Goal: Task Accomplishment & Management: Manage account settings

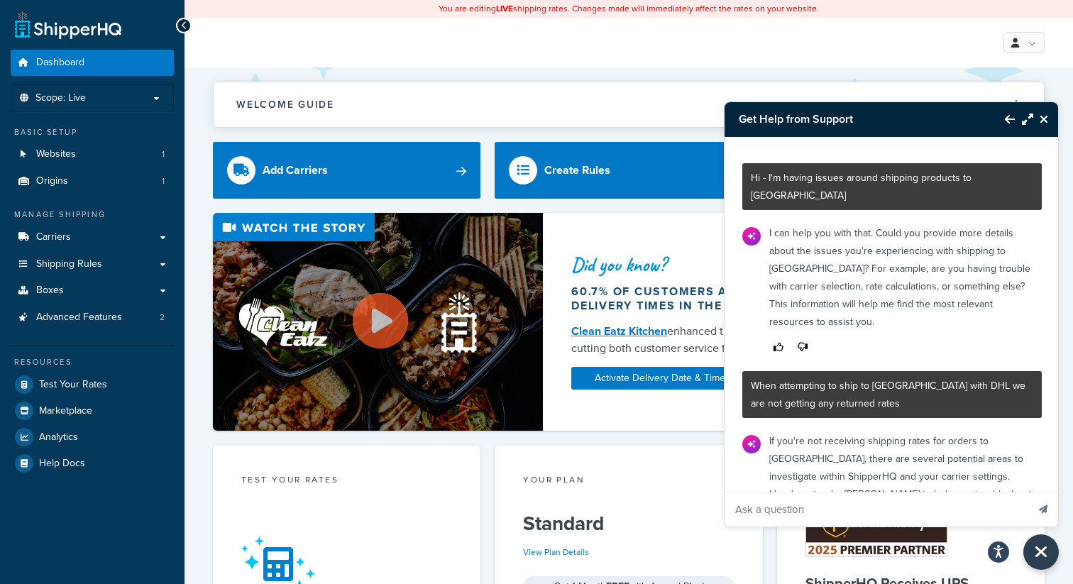
scroll to position [271, 0]
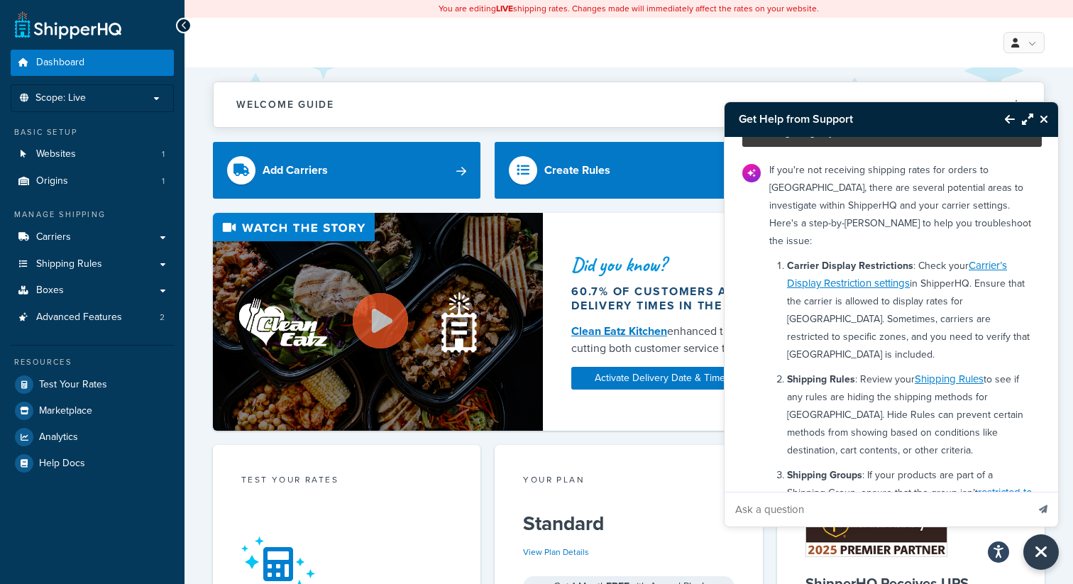
click at [1051, 118] on button "Close Resource Center" at bounding box center [1046, 119] width 25 height 17
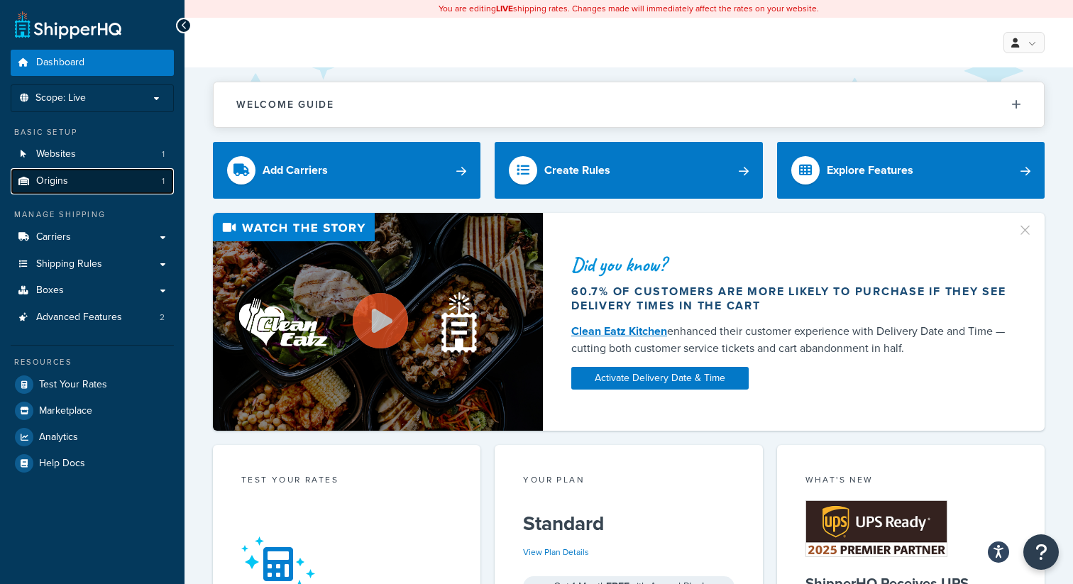
click at [102, 176] on link "Origins 1" at bounding box center [92, 181] width 163 height 26
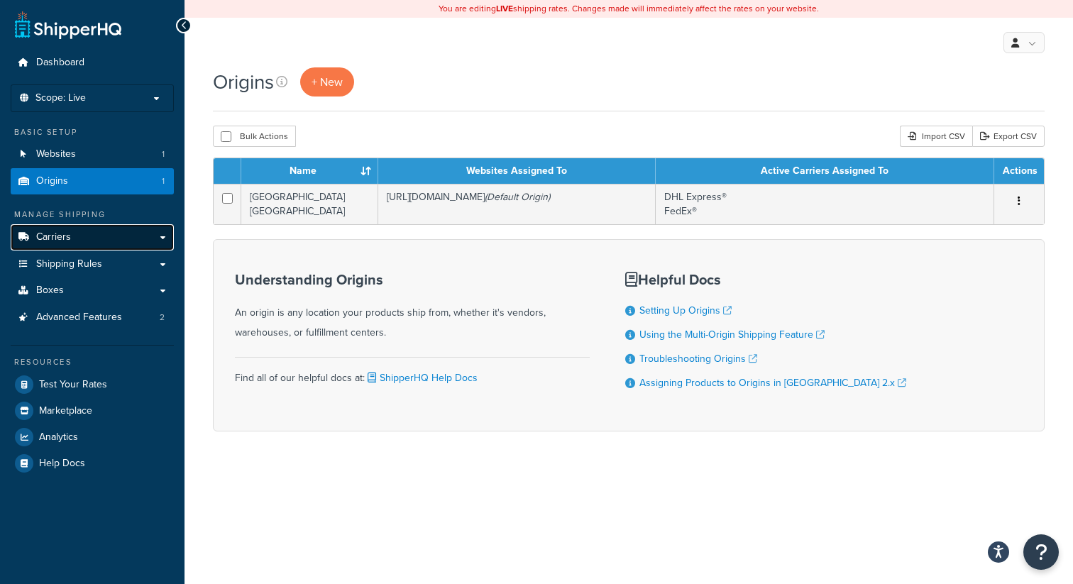
click at [109, 246] on link "Carriers" at bounding box center [92, 237] width 163 height 26
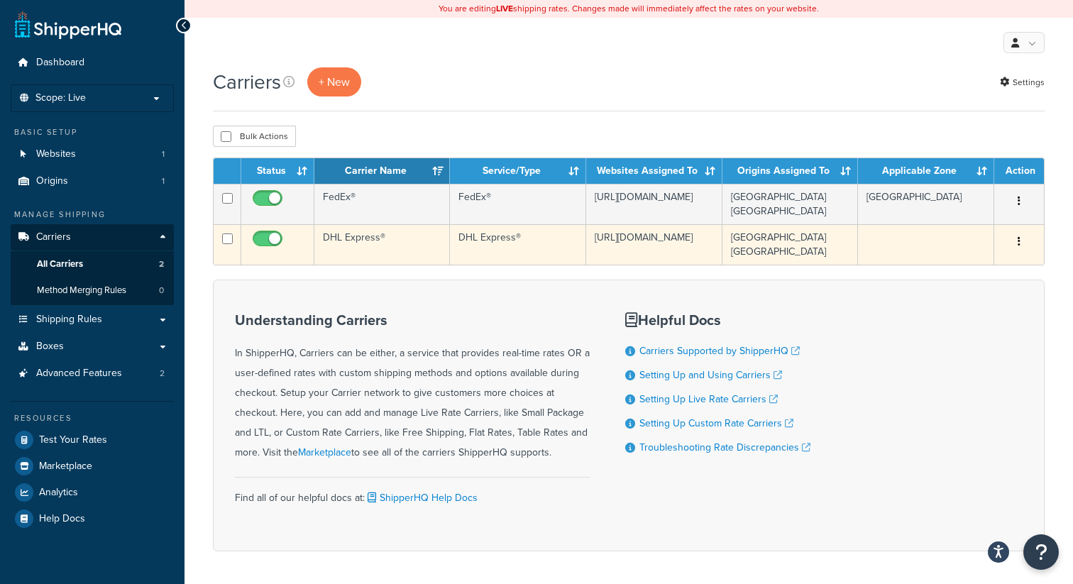
click at [1023, 236] on button "button" at bounding box center [1019, 242] width 20 height 23
click at [963, 261] on link "Edit" at bounding box center [962, 265] width 112 height 29
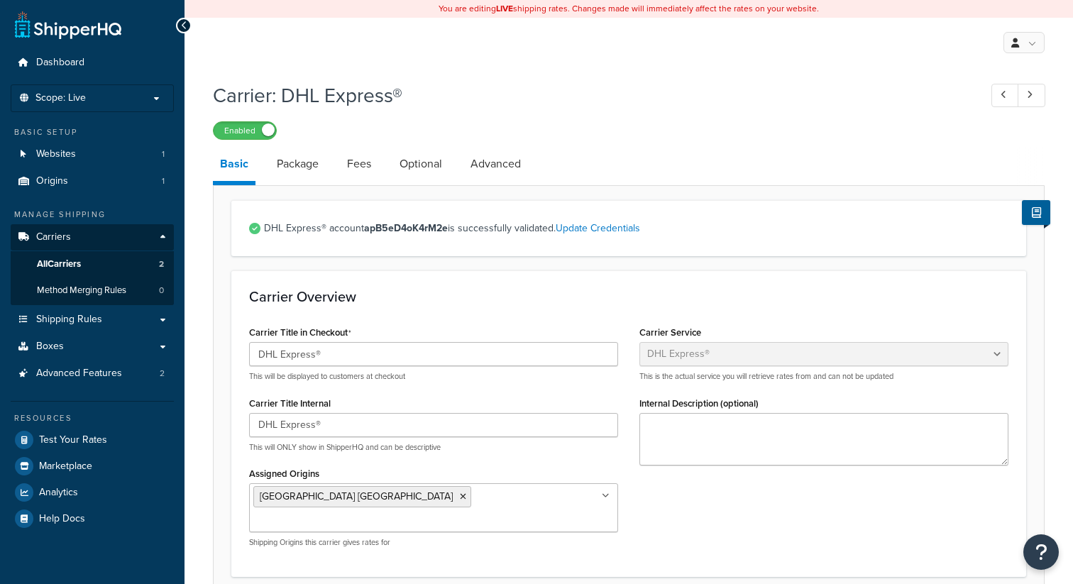
select select "dhl"
select select "convert_lb_kg"
select select "CM"
click at [424, 161] on link "Optional" at bounding box center [421, 164] width 57 height 34
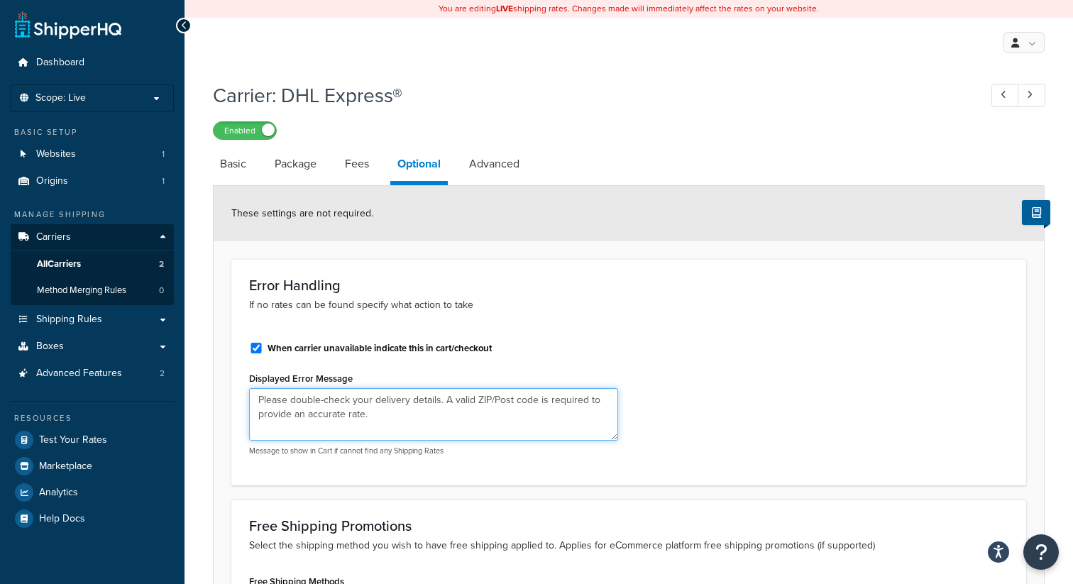
click at [378, 419] on textarea "Please double-check your delivery details. A valid ZIP/Post code is required to…" at bounding box center [433, 414] width 369 height 53
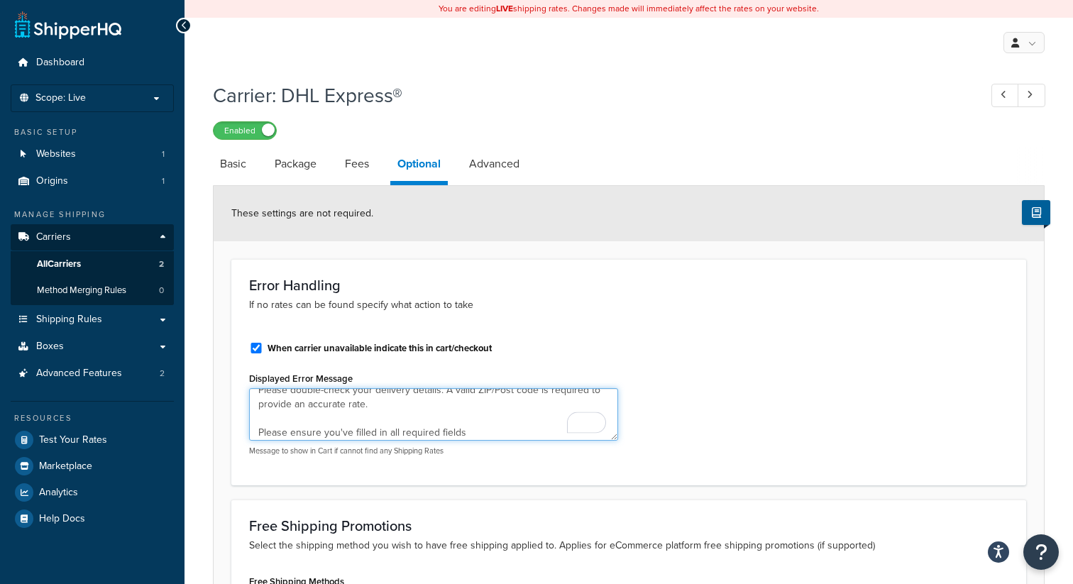
type textarea "Please double-check your delivery details. A valid ZIP/Post code is required to…"
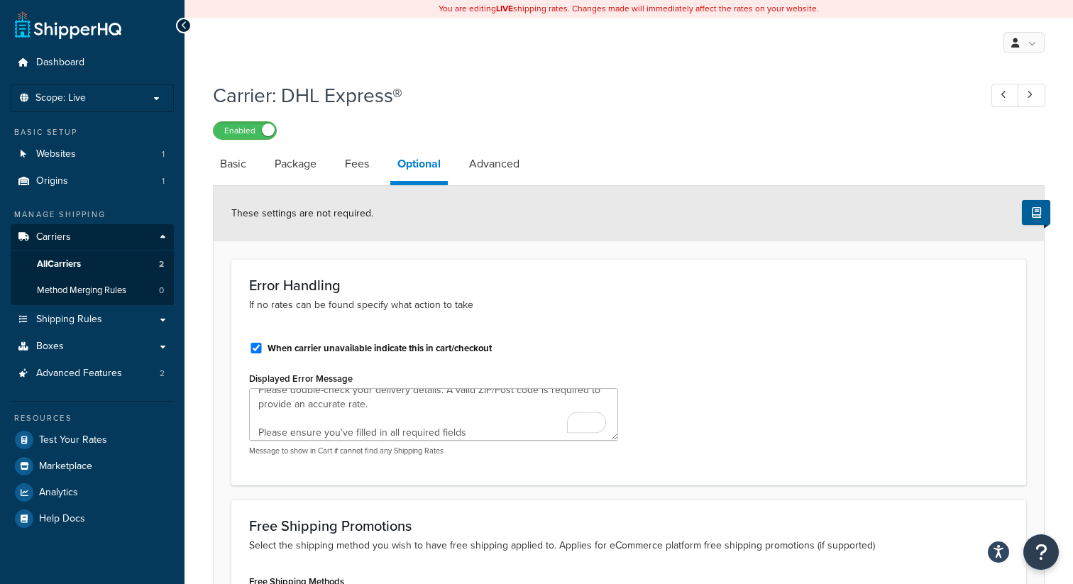
click at [742, 422] on div "When carrier unavailable indicate this in cart/checkout Displayed Error Message…" at bounding box center [629, 399] width 781 height 136
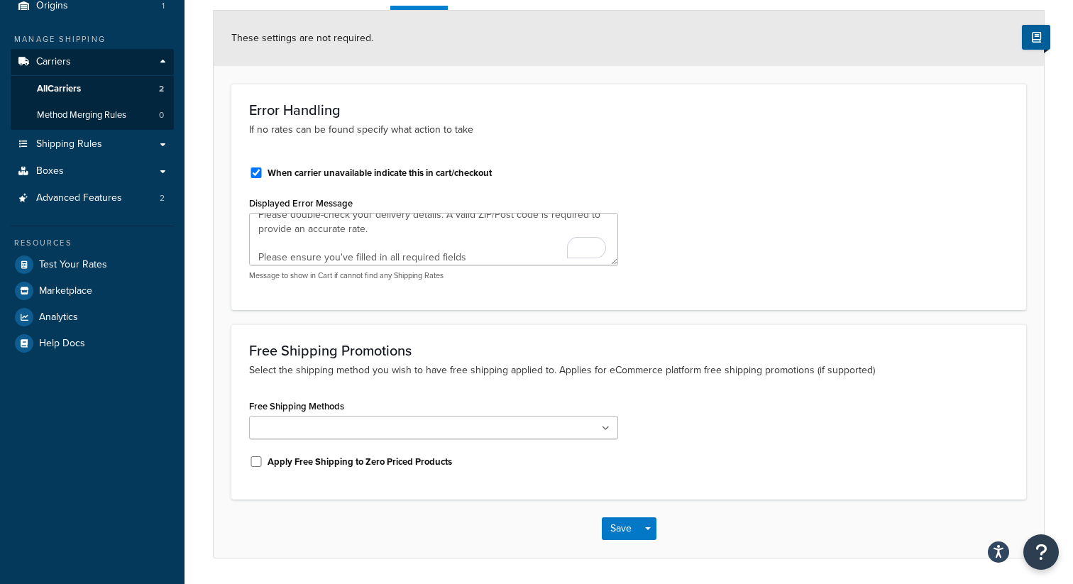
scroll to position [171, 0]
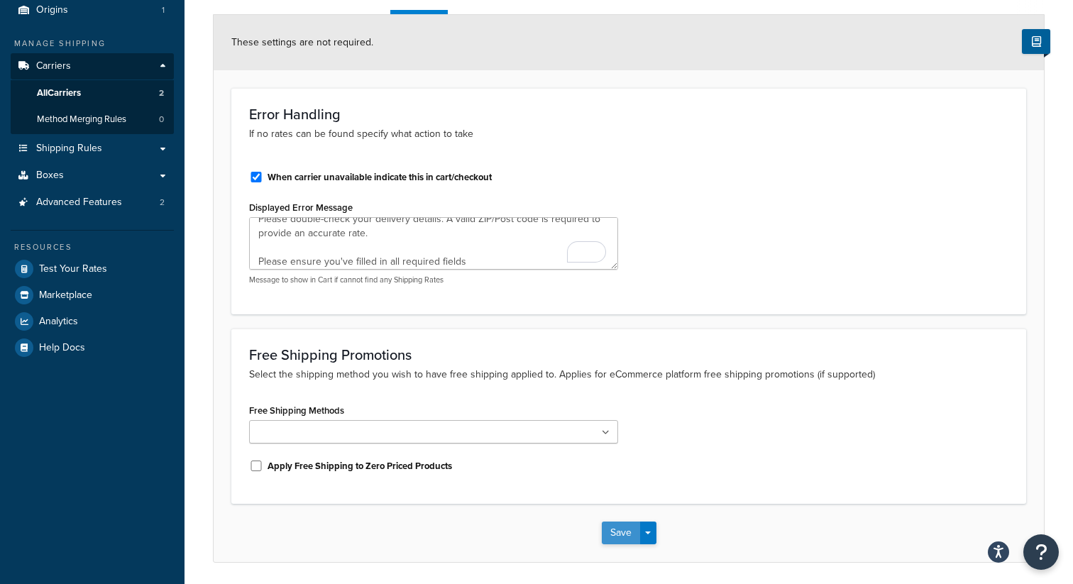
click at [616, 534] on button "Save" at bounding box center [621, 533] width 38 height 23
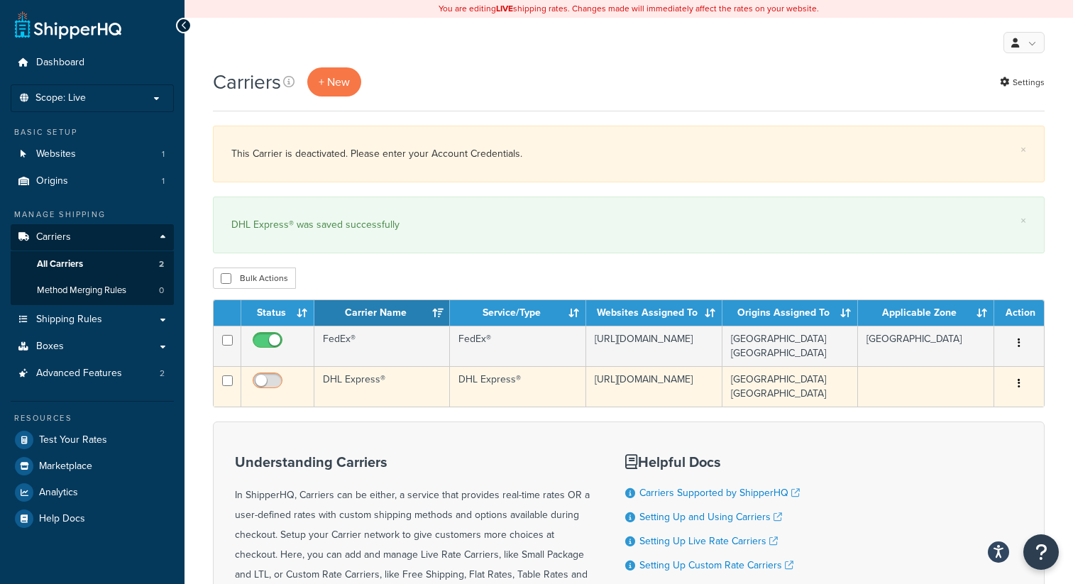
click at [263, 380] on input "checkbox" at bounding box center [269, 385] width 39 height 18
checkbox input "true"
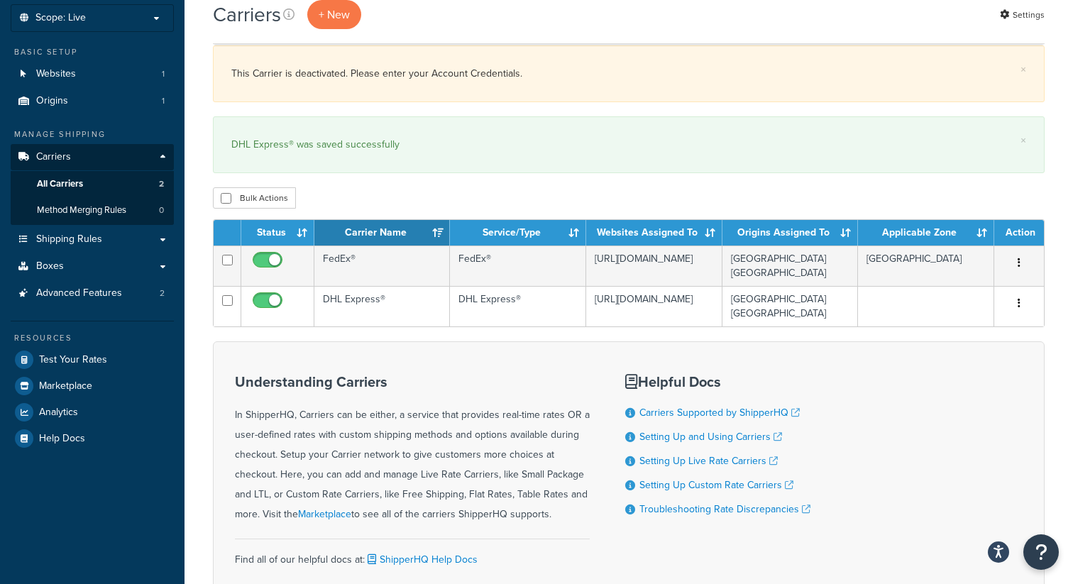
scroll to position [58, 0]
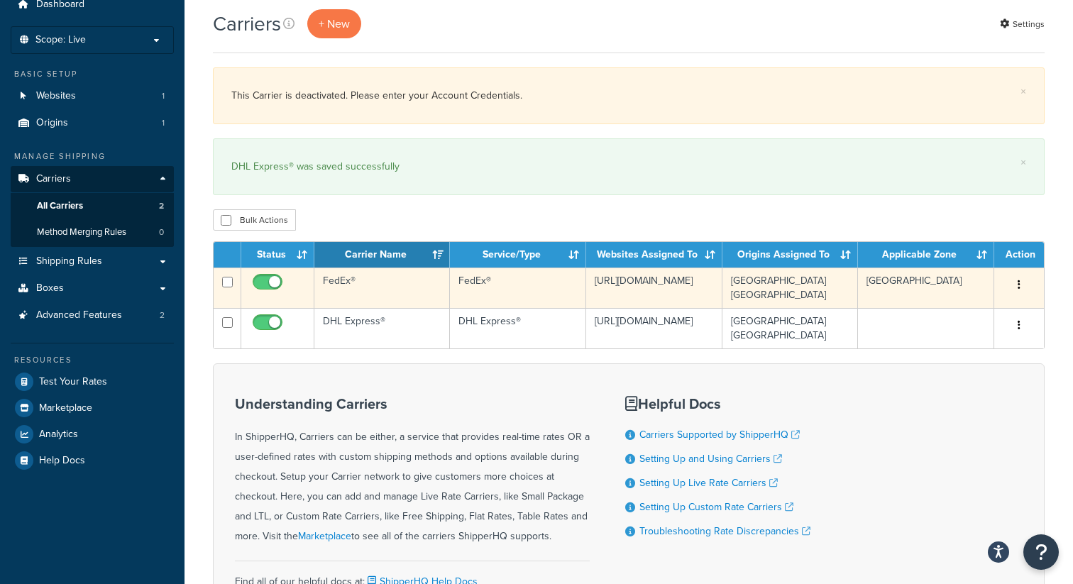
click at [1020, 286] on icon "button" at bounding box center [1019, 285] width 3 height 10
click at [980, 311] on link "Edit" at bounding box center [962, 314] width 112 height 29
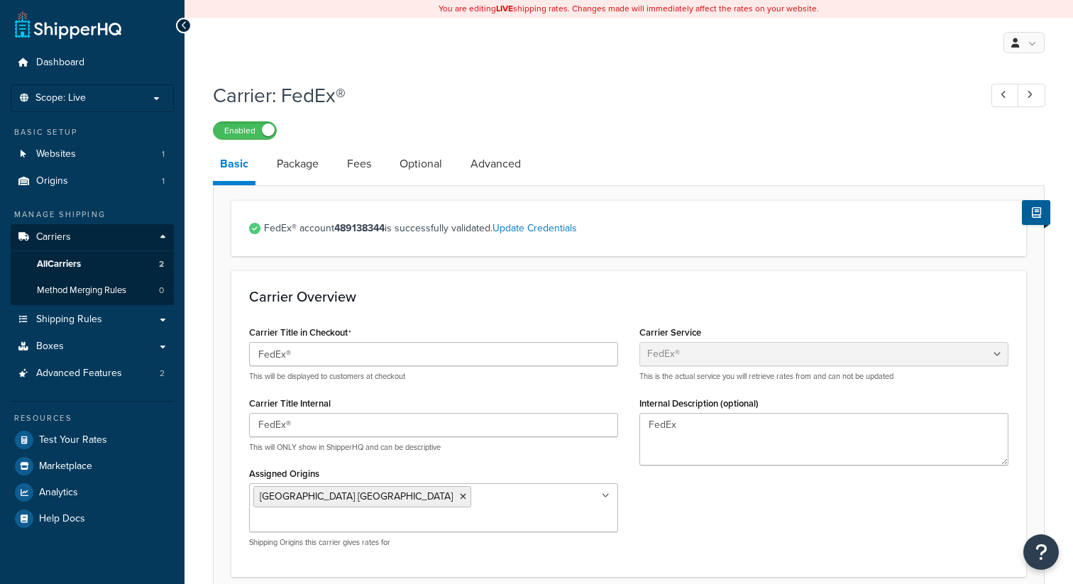
select select "fedEx"
select select "convert_lb_kg"
select select "CM"
select select "REGULAR_PICKUP"
select select "YOUR_PACKAGING"
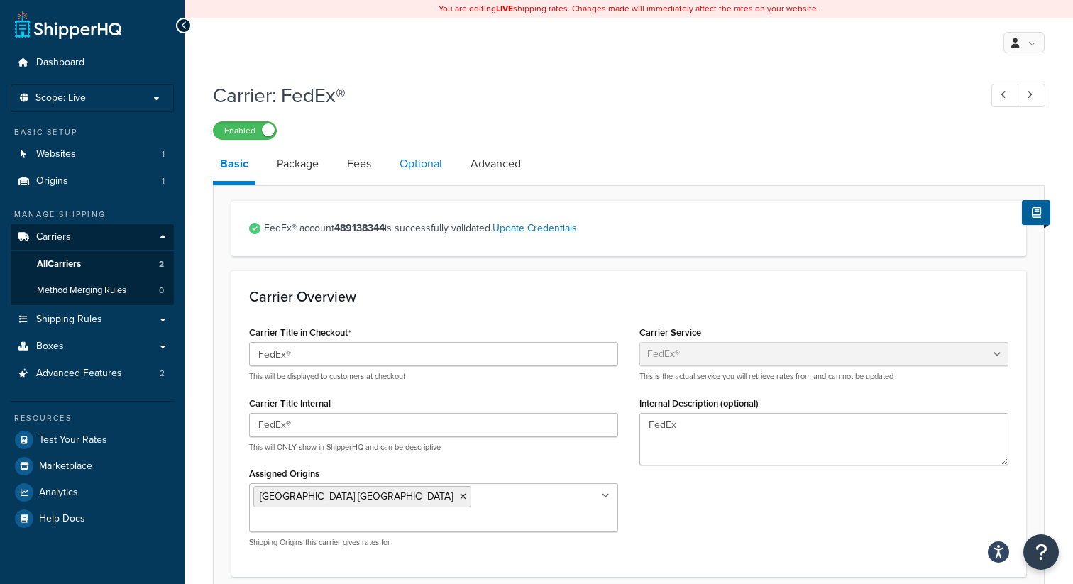
click at [426, 170] on link "Optional" at bounding box center [421, 164] width 57 height 34
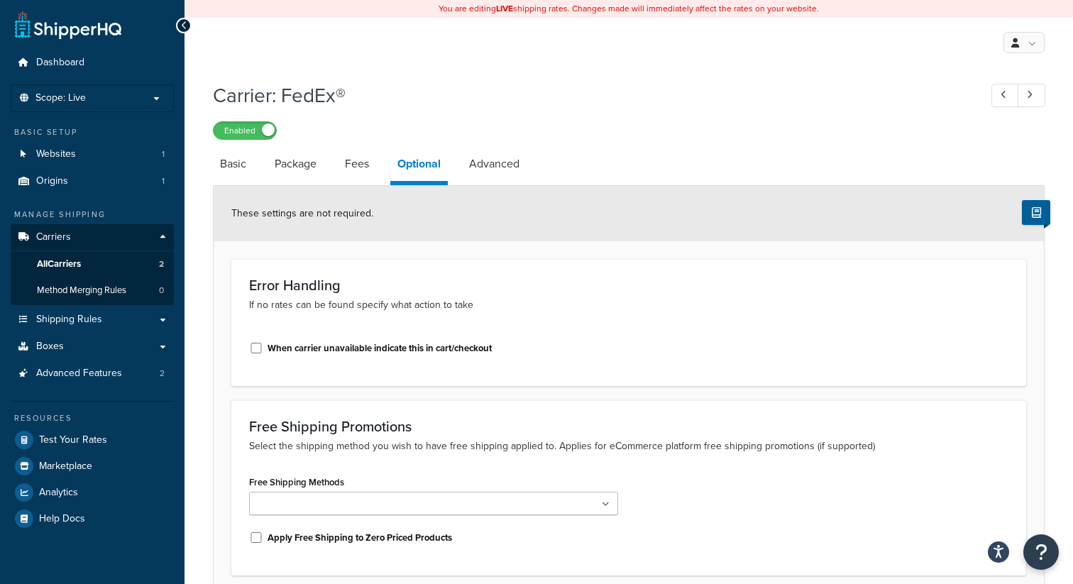
click at [361, 351] on label "When carrier unavailable indicate this in cart/checkout" at bounding box center [380, 348] width 224 height 13
click at [263, 351] on input "When carrier unavailable indicate this in cart/checkout" at bounding box center [256, 348] width 14 height 11
checkbox input "true"
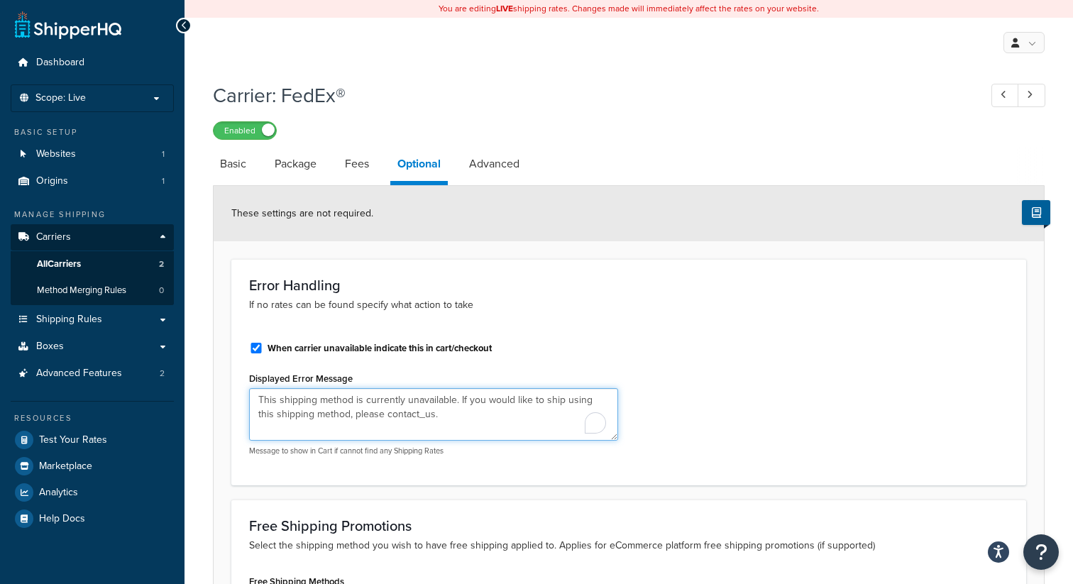
drag, startPoint x: 427, startPoint y: 420, endPoint x: 221, endPoint y: 358, distance: 214.0
click at [221, 358] on form "These settings are not required. Error Handling If no rates can be found specif…" at bounding box center [629, 570] width 831 height 769
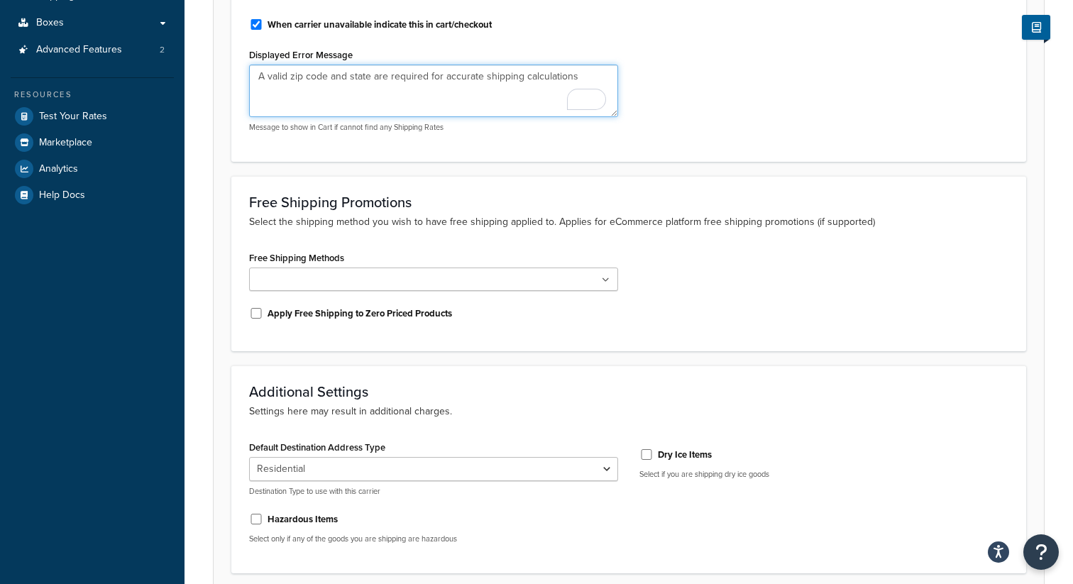
scroll to position [398, 0]
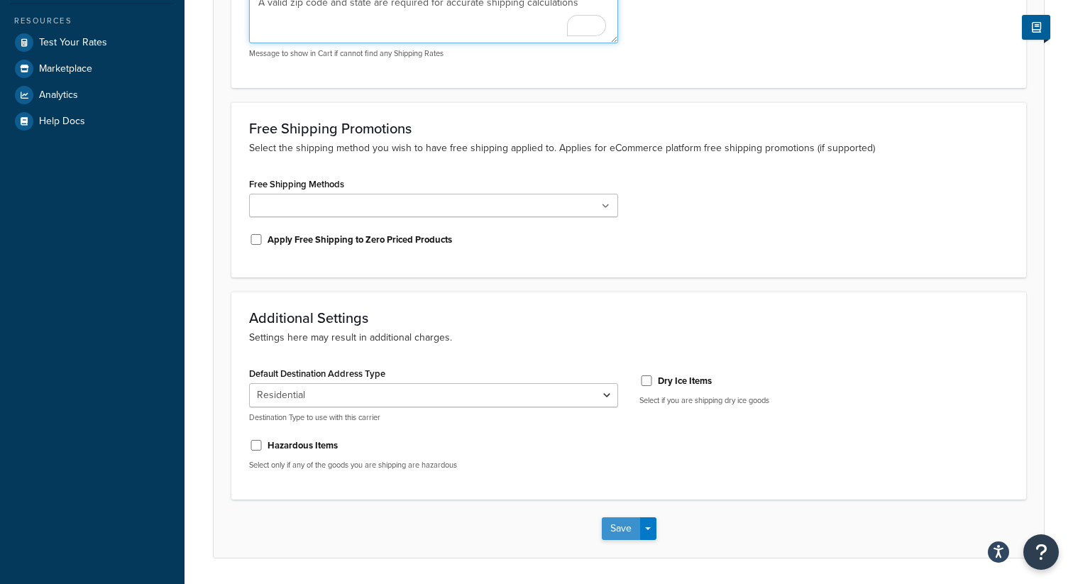
type textarea "A valid zip code and state are required for accurate shipping calculations"
click at [623, 529] on button "Save" at bounding box center [621, 528] width 38 height 23
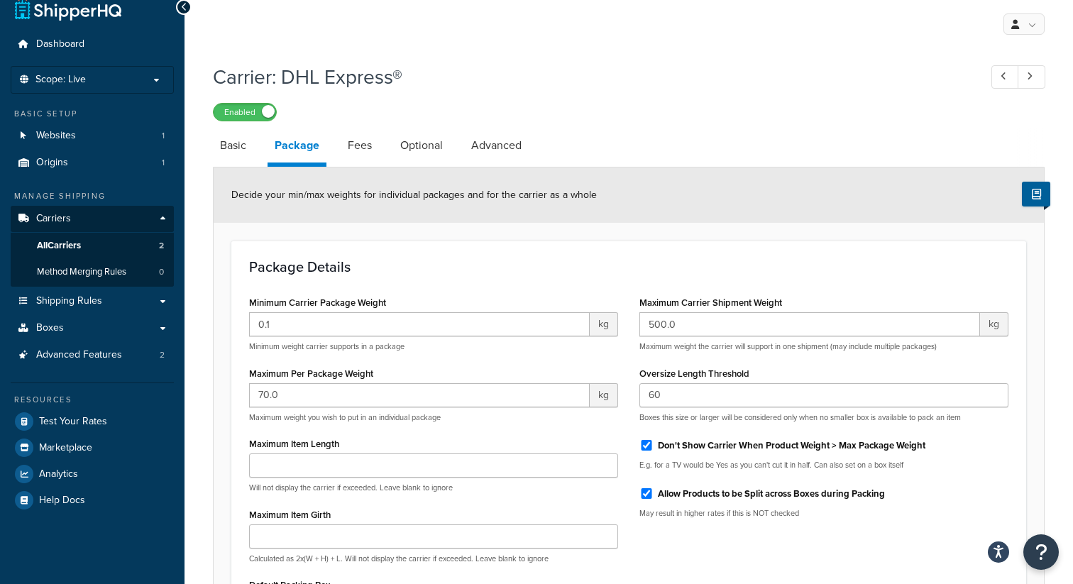
scroll to position [14, 0]
